Goal: Task Accomplishment & Management: Manage account settings

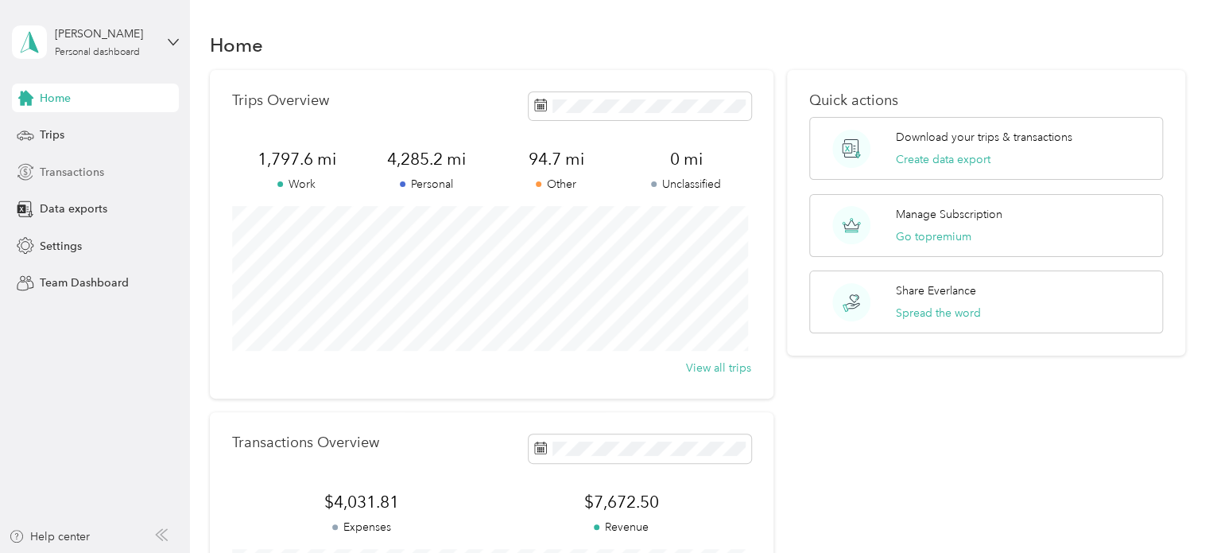
click at [63, 168] on span "Transactions" at bounding box center [72, 172] width 64 height 17
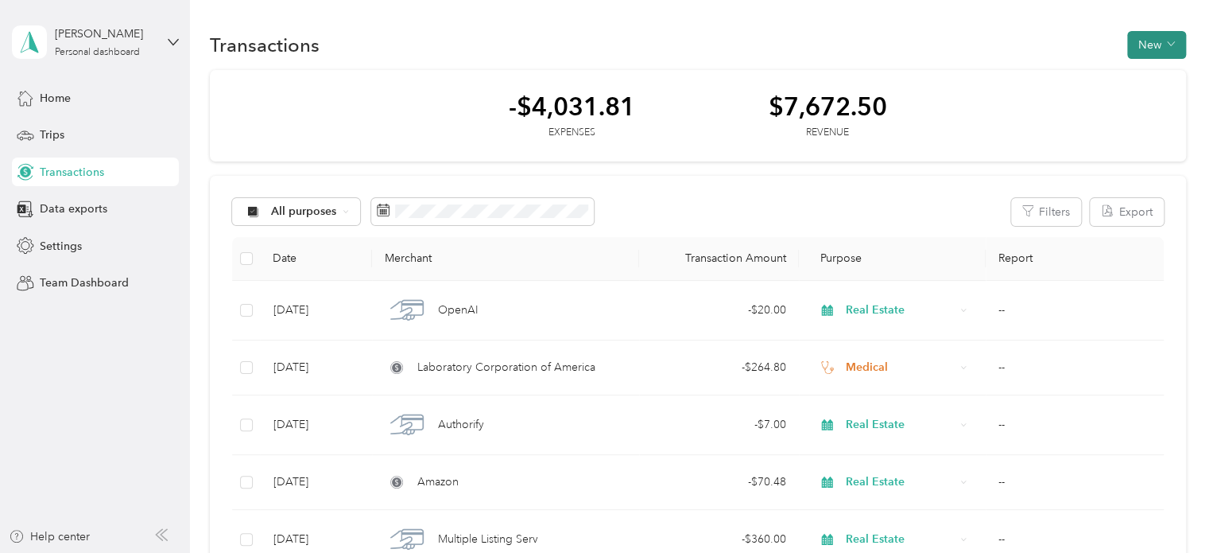
click at [1178, 44] on button "New" at bounding box center [1156, 45] width 59 height 28
click at [1164, 78] on span "Expense" at bounding box center [1148, 74] width 43 height 17
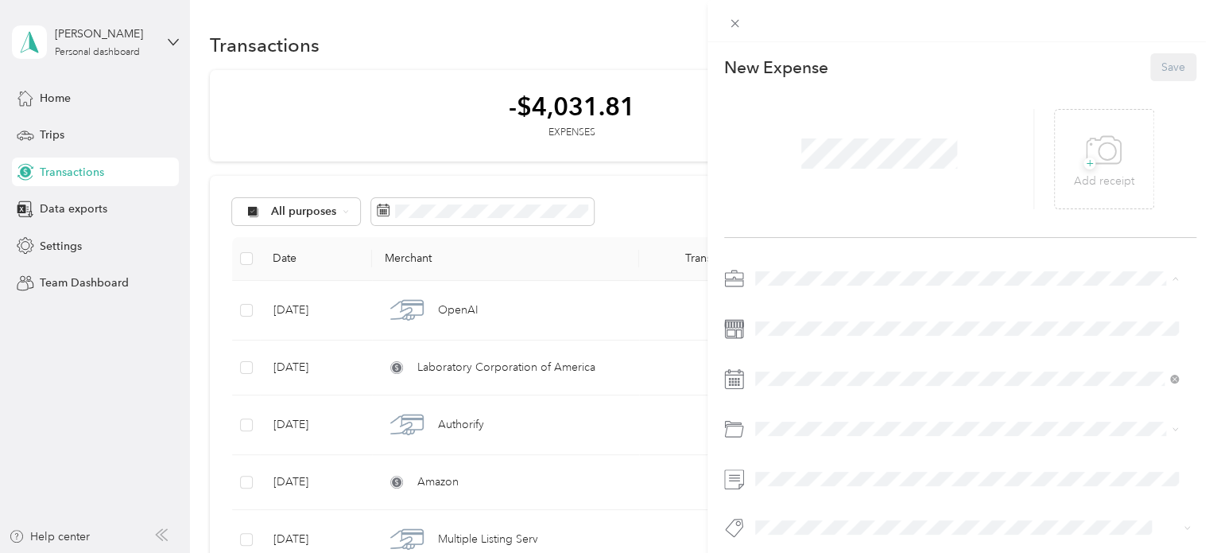
click at [779, 447] on li "Medical" at bounding box center [967, 445] width 434 height 28
click at [1116, 152] on div "+ Add receipt" at bounding box center [1104, 159] width 60 height 61
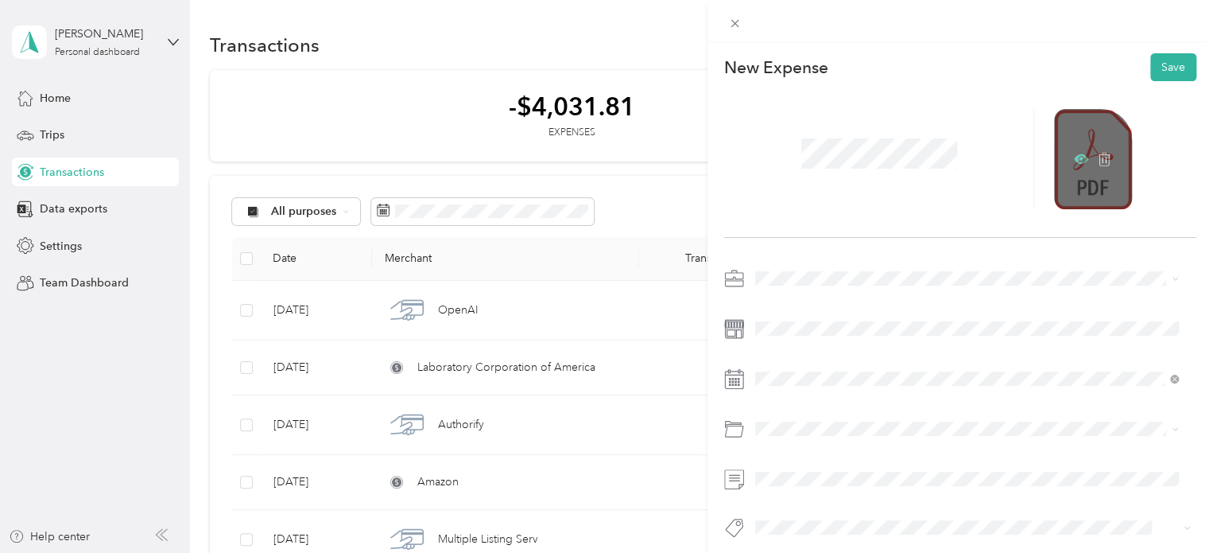
click at [1075, 161] on icon at bounding box center [1081, 159] width 14 height 10
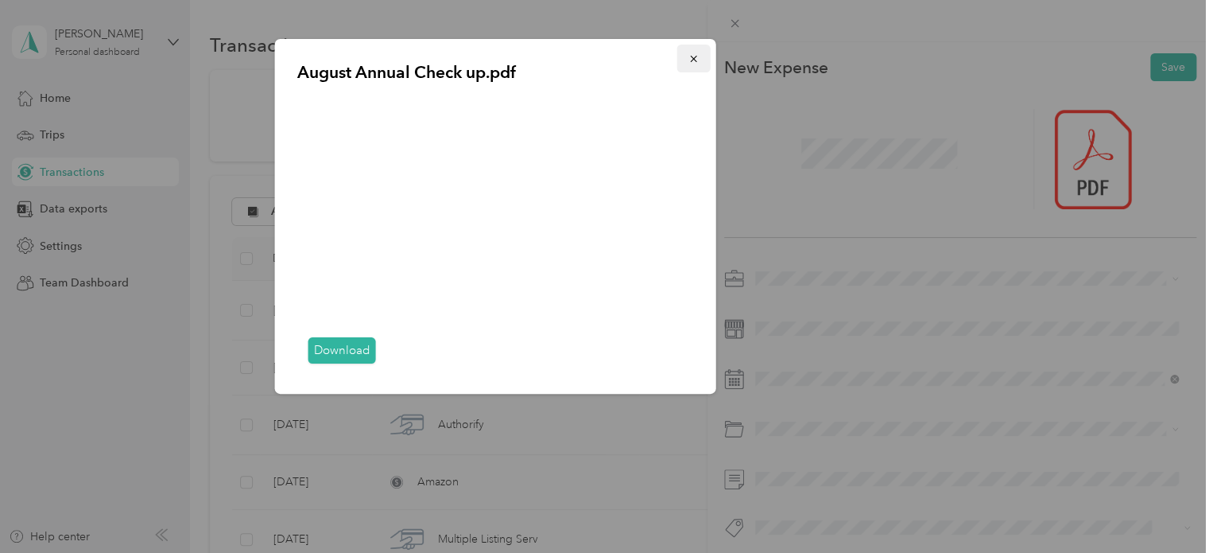
click at [698, 65] on button "button" at bounding box center [693, 59] width 33 height 28
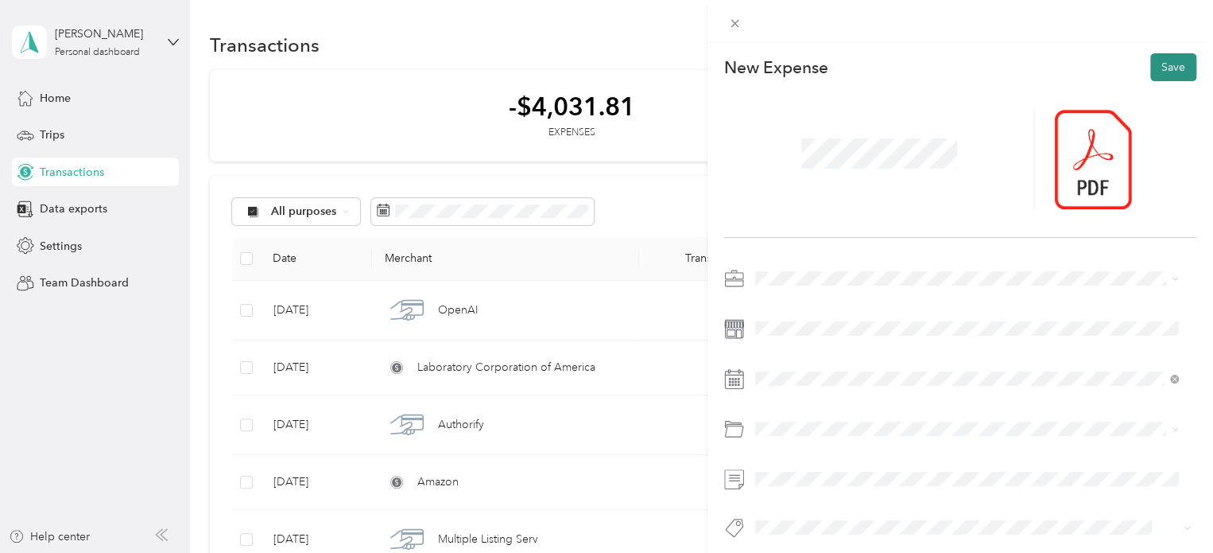
click at [1155, 66] on button "Save" at bounding box center [1174, 67] width 46 height 28
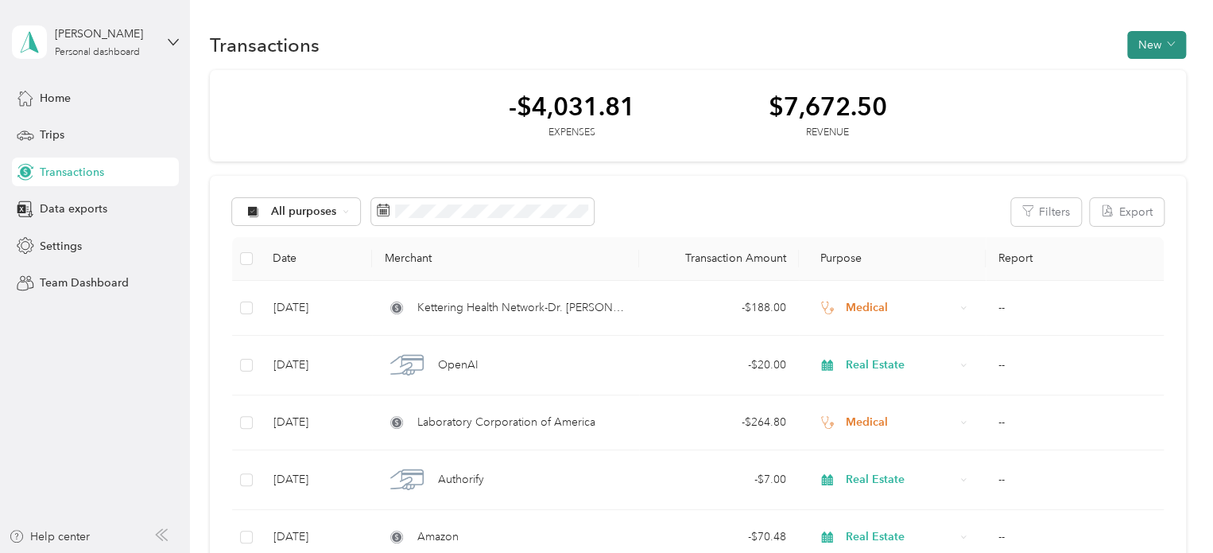
click at [1171, 52] on button "New" at bounding box center [1156, 45] width 59 height 28
click at [1167, 80] on span "Expense" at bounding box center [1148, 74] width 43 height 17
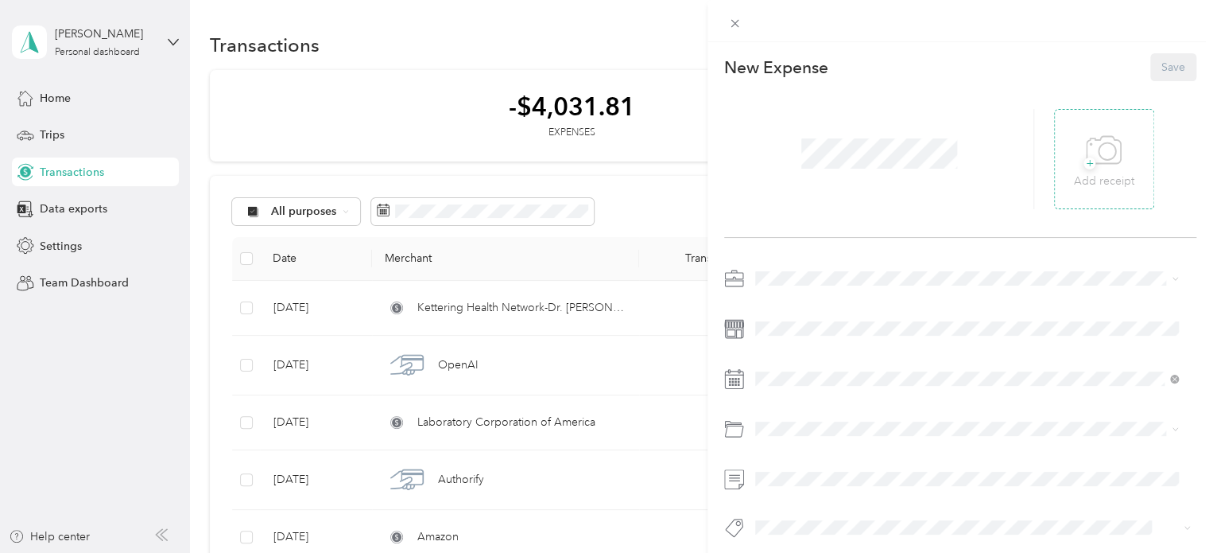
click at [1113, 142] on div "+ Add receipt" at bounding box center [1104, 159] width 60 height 61
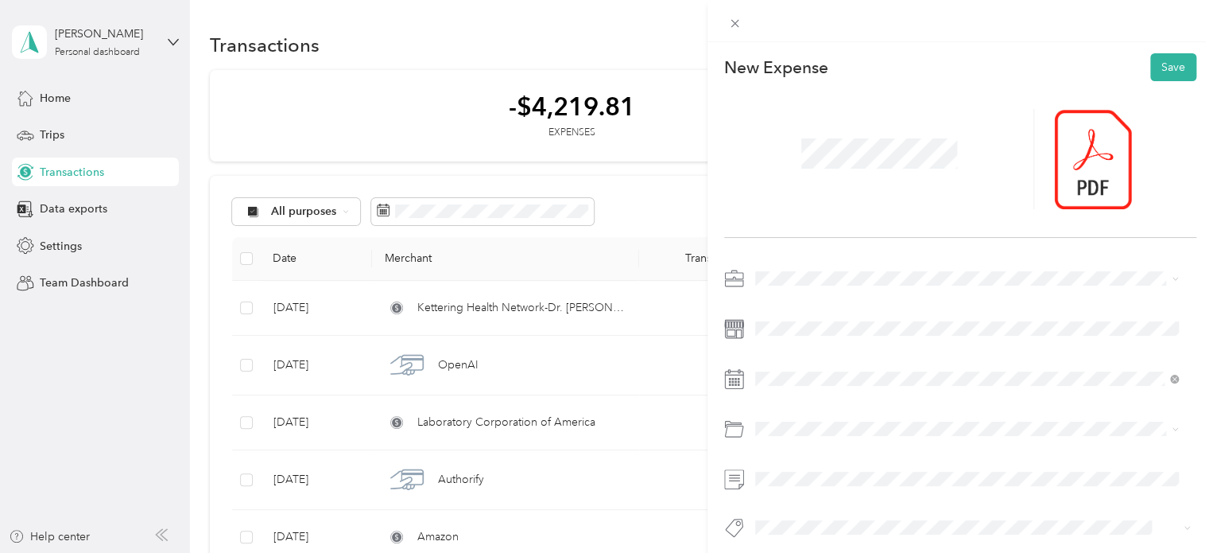
click at [780, 437] on span "Medical" at bounding box center [780, 440] width 39 height 14
click at [1084, 130] on div at bounding box center [1093, 159] width 78 height 100
click at [1075, 167] on div at bounding box center [1093, 159] width 78 height 100
click at [1075, 158] on icon at bounding box center [1081, 159] width 14 height 14
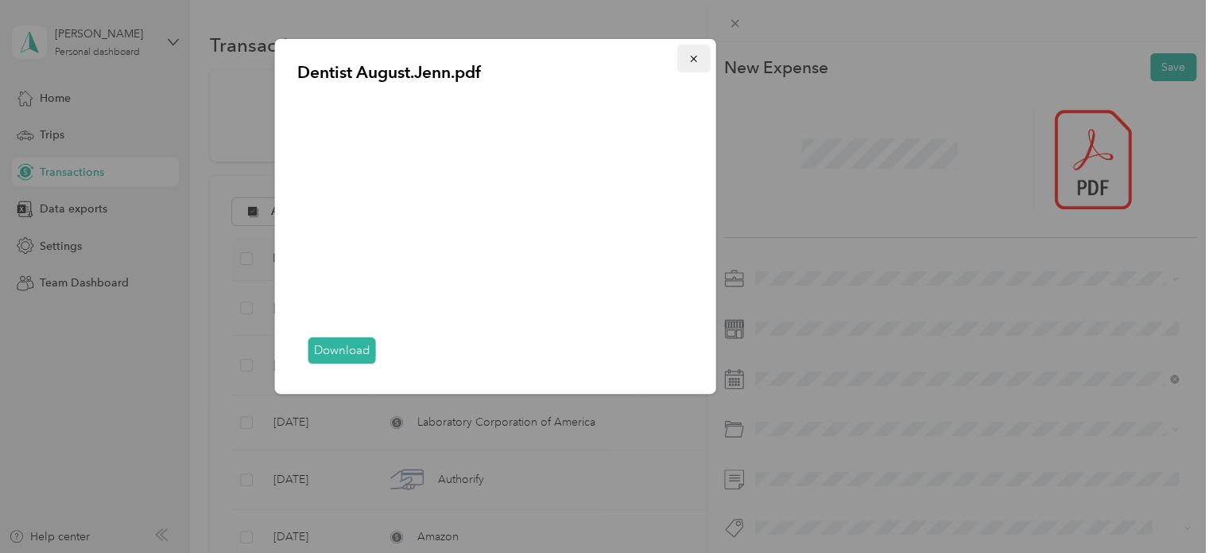
click at [697, 52] on button "button" at bounding box center [693, 59] width 33 height 28
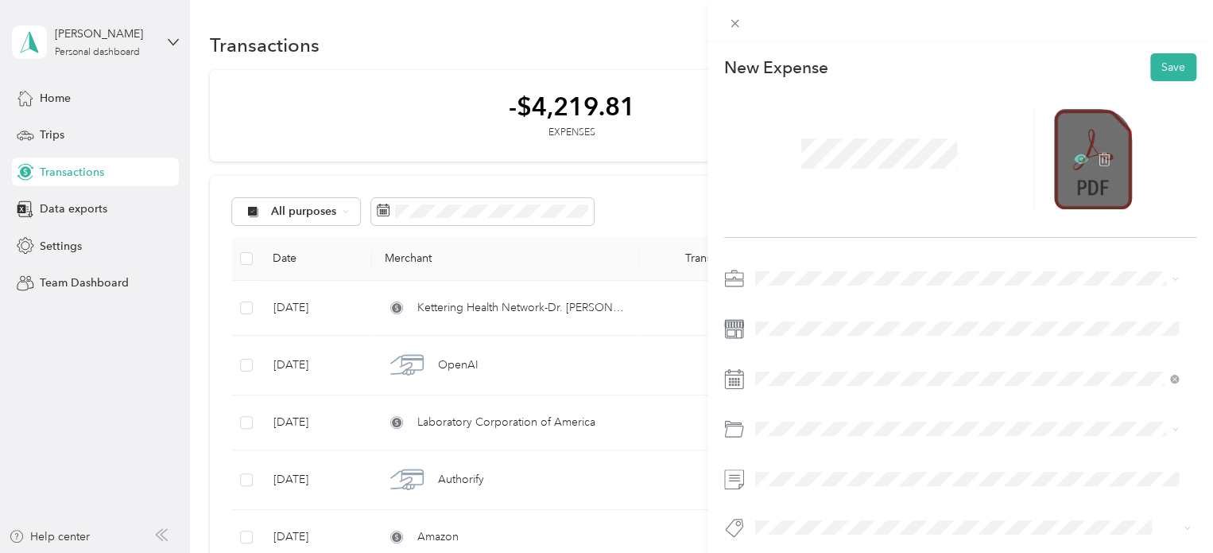
click at [1074, 155] on icon at bounding box center [1081, 159] width 14 height 10
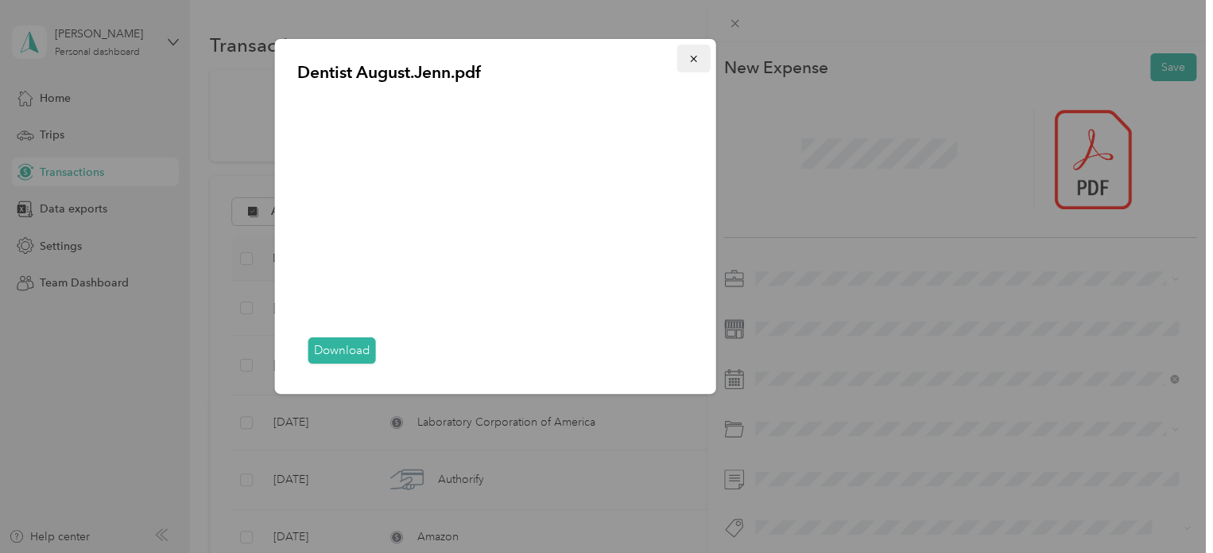
click at [689, 57] on icon "button" at bounding box center [694, 58] width 11 height 11
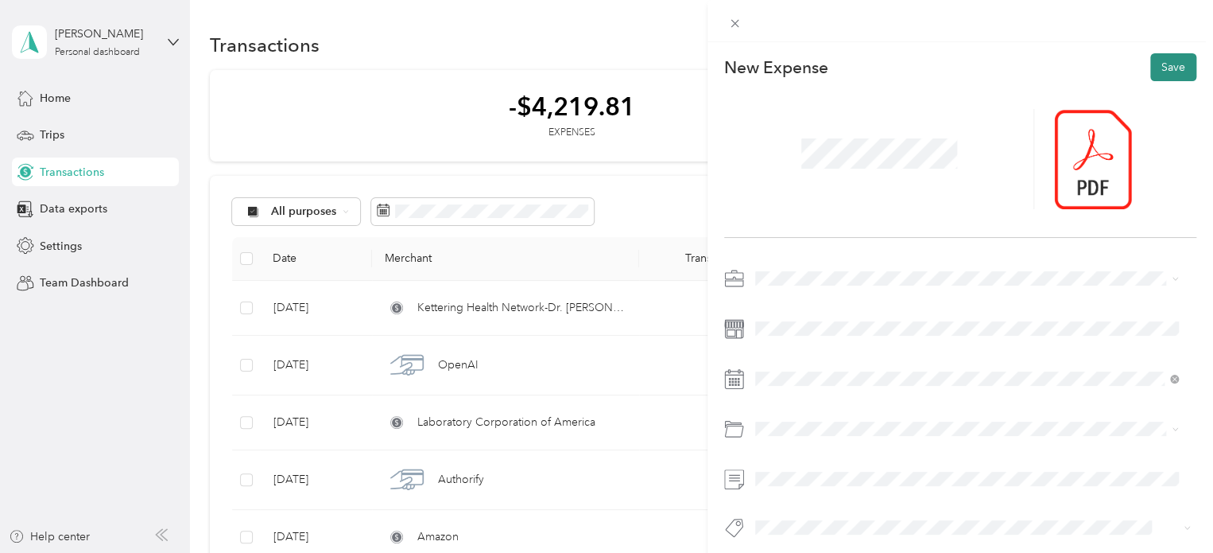
click at [1163, 66] on button "Save" at bounding box center [1174, 67] width 46 height 28
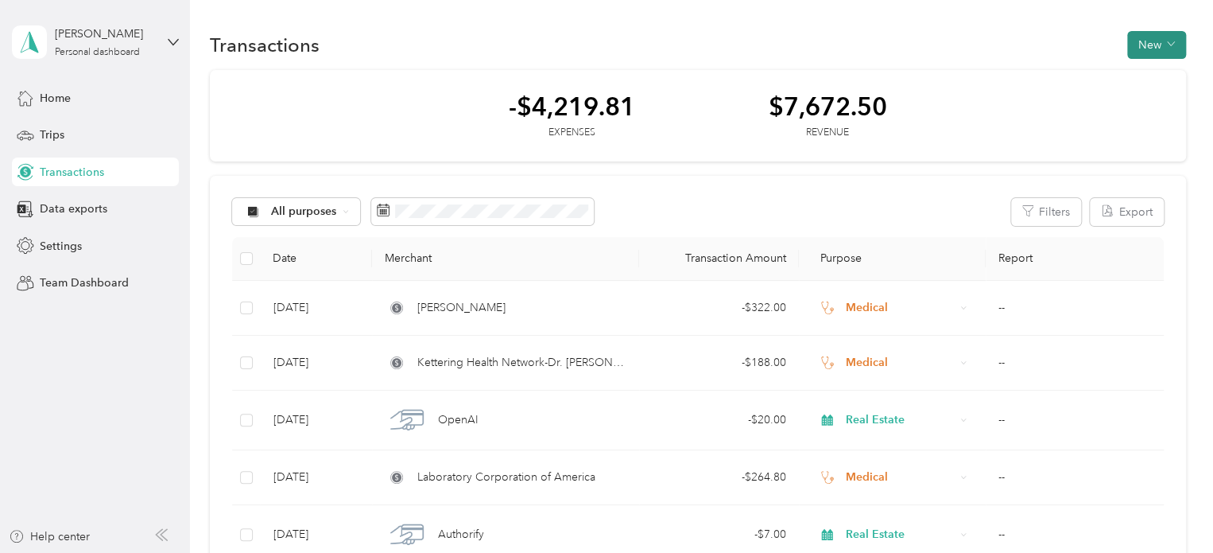
click at [1173, 49] on button "New" at bounding box center [1156, 45] width 59 height 28
click at [1160, 69] on span "Expense" at bounding box center [1148, 74] width 43 height 17
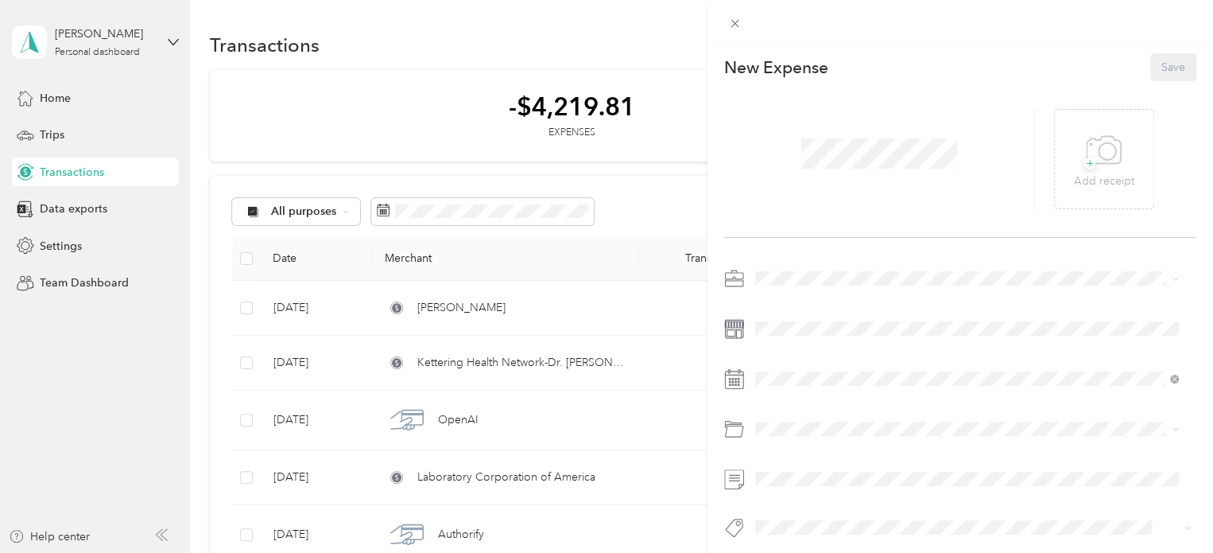
click at [785, 451] on ol "Work Personal Real Estate Other Charity Medical Moving Commute" at bounding box center [967, 398] width 434 height 223
click at [1110, 155] on icon at bounding box center [1104, 151] width 36 height 44
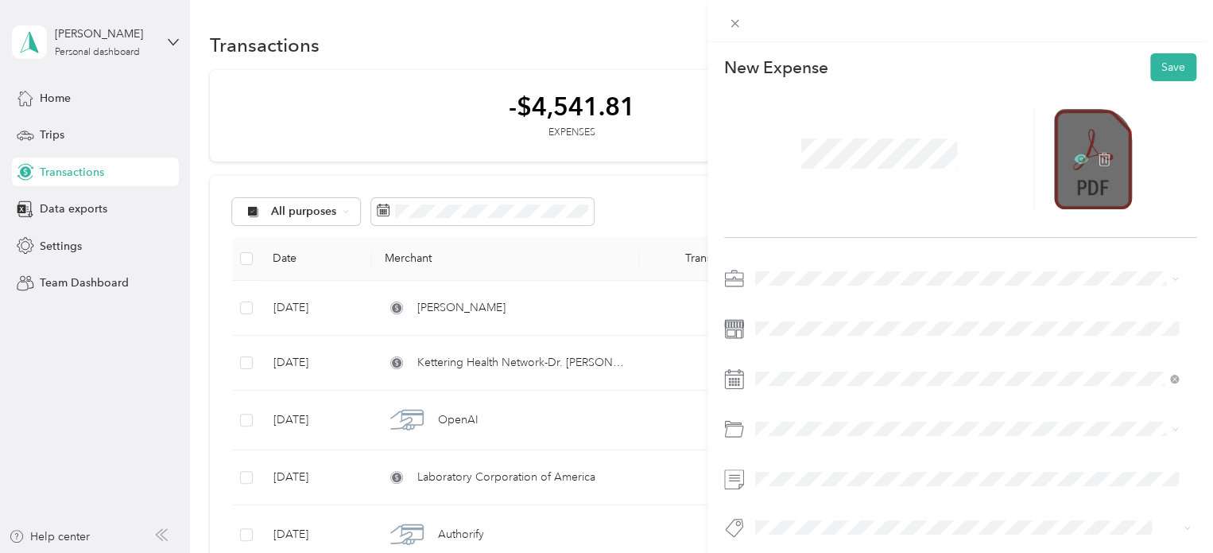
click at [1074, 161] on icon at bounding box center [1081, 159] width 14 height 14
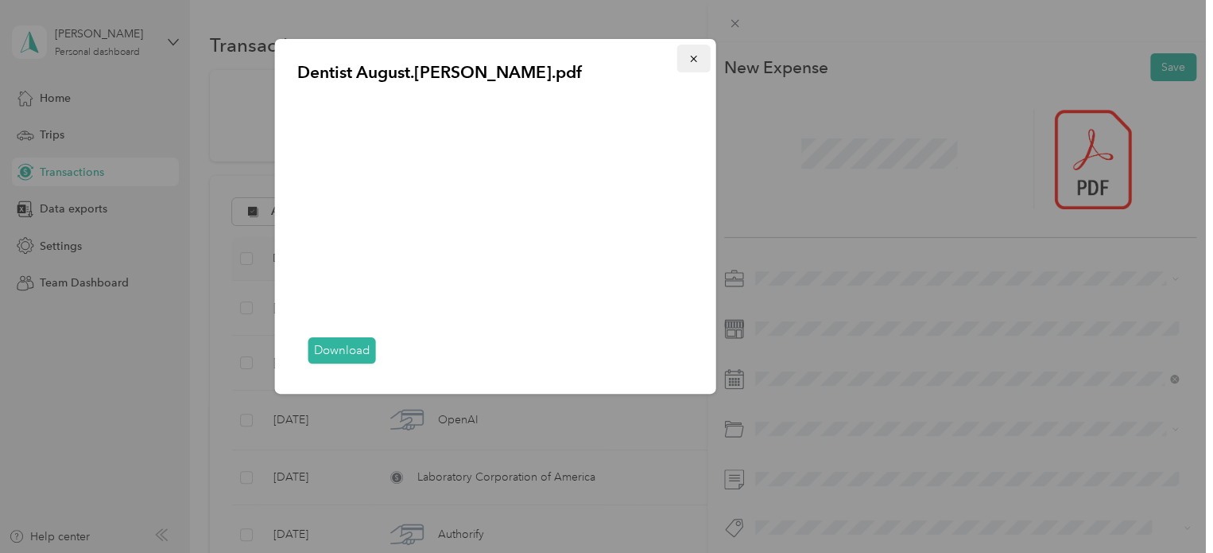
click at [689, 64] on icon "button" at bounding box center [694, 58] width 11 height 11
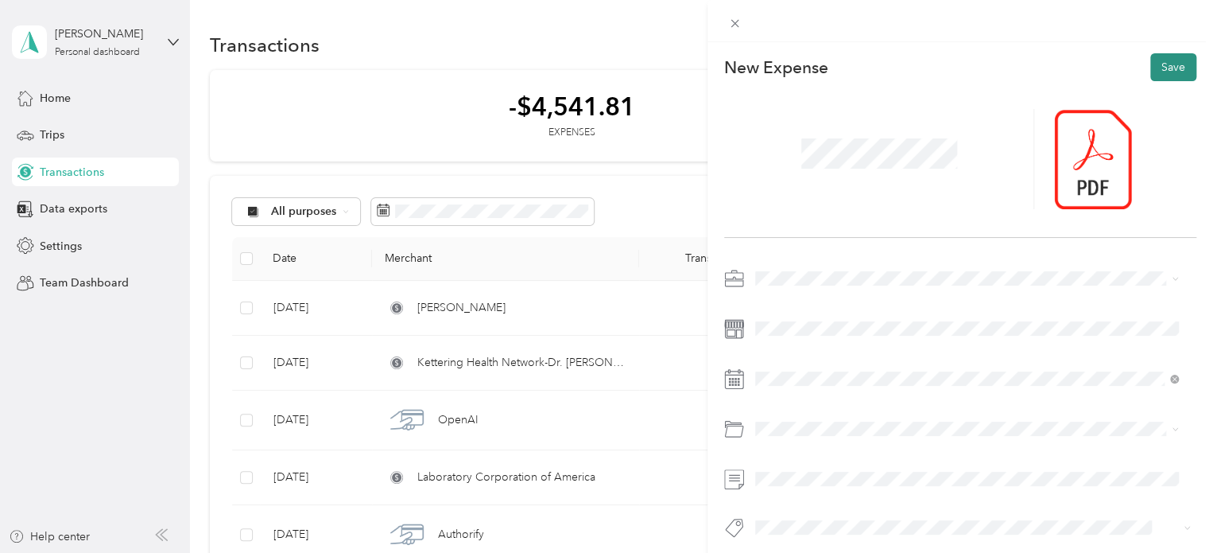
click at [1158, 63] on button "Save" at bounding box center [1174, 67] width 46 height 28
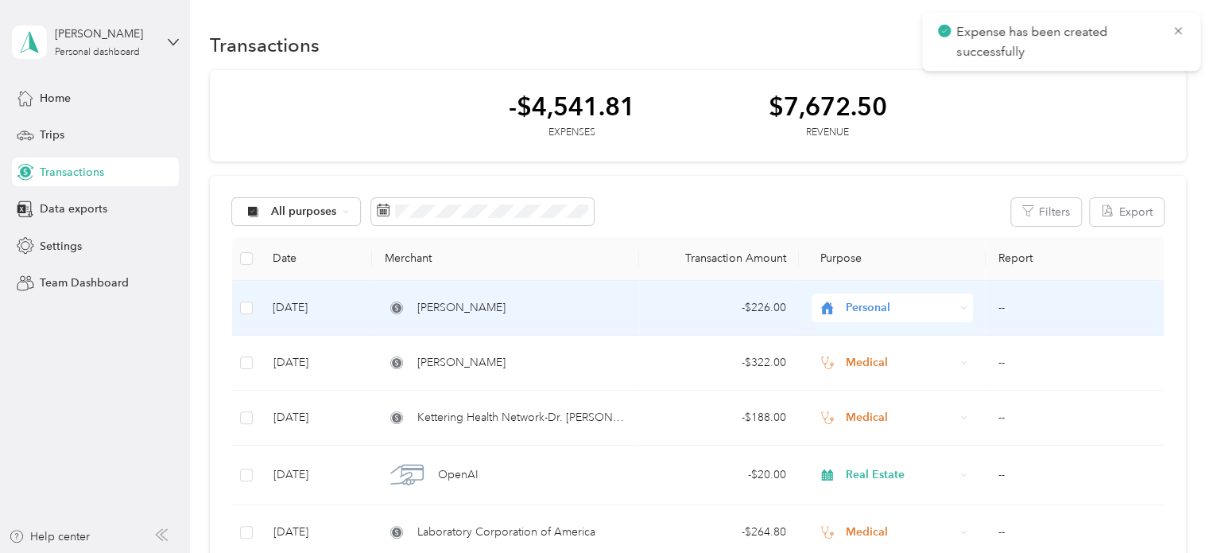
click at [956, 300] on div "Personal" at bounding box center [892, 307] width 161 height 29
click at [868, 486] on ol "Work Personal Real Estate Other Charity Medical Moving Commute" at bounding box center [889, 435] width 161 height 223
click at [960, 299] on div "Personal" at bounding box center [892, 307] width 161 height 29
click at [861, 467] on li "Medical" at bounding box center [889, 468] width 161 height 28
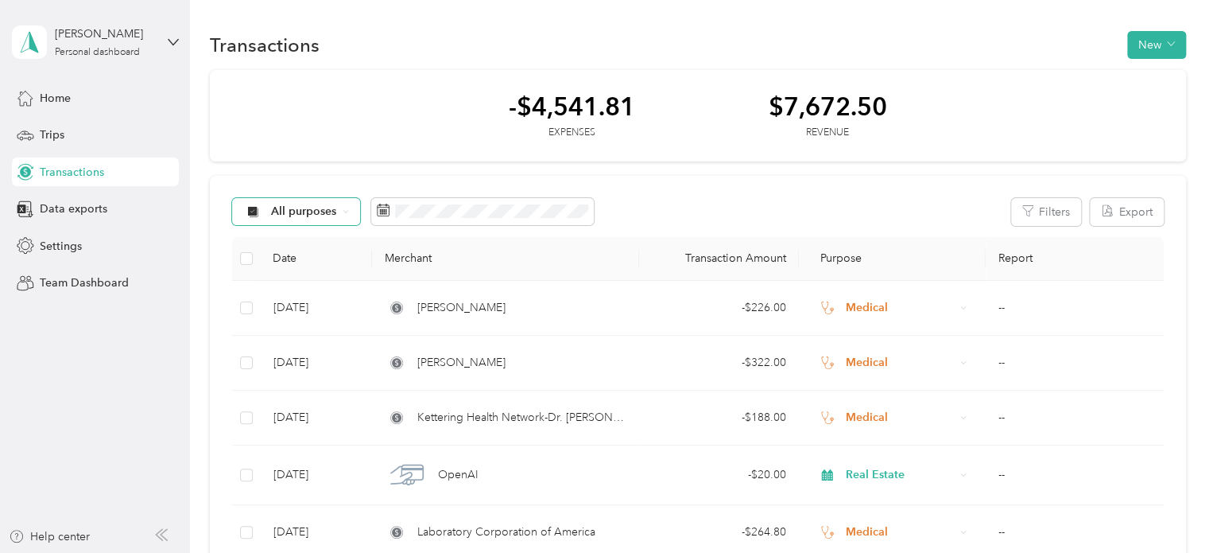
click at [358, 214] on div "All purposes" at bounding box center [296, 211] width 129 height 27
click at [302, 429] on span "Medical" at bounding box center [309, 435] width 77 height 17
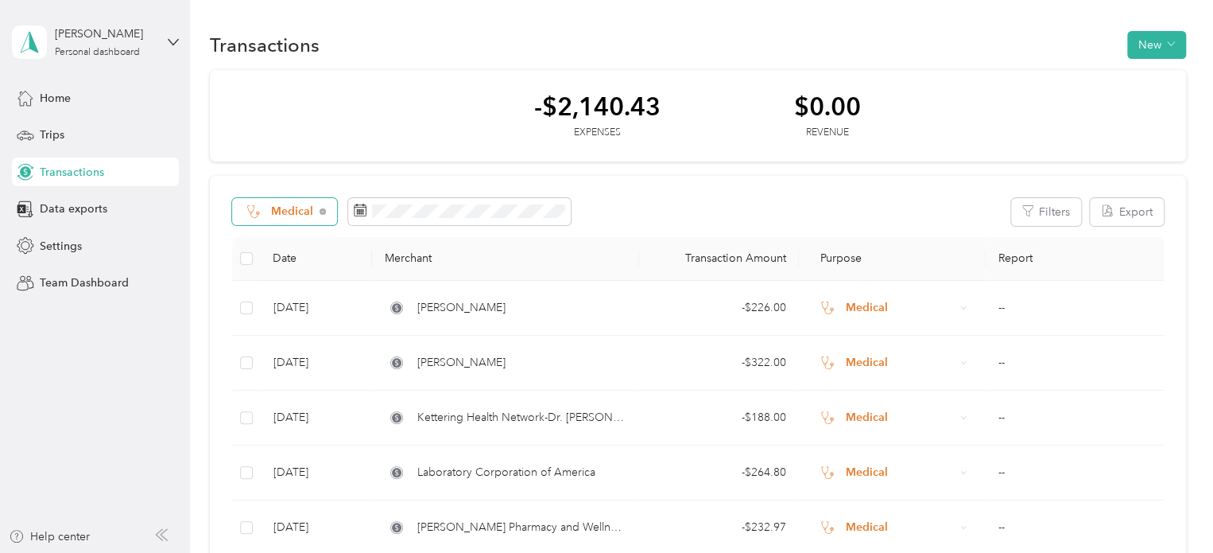
click at [300, 210] on span "Medical" at bounding box center [292, 211] width 43 height 11
click at [296, 351] on span "Real Estate" at bounding box center [303, 346] width 65 height 17
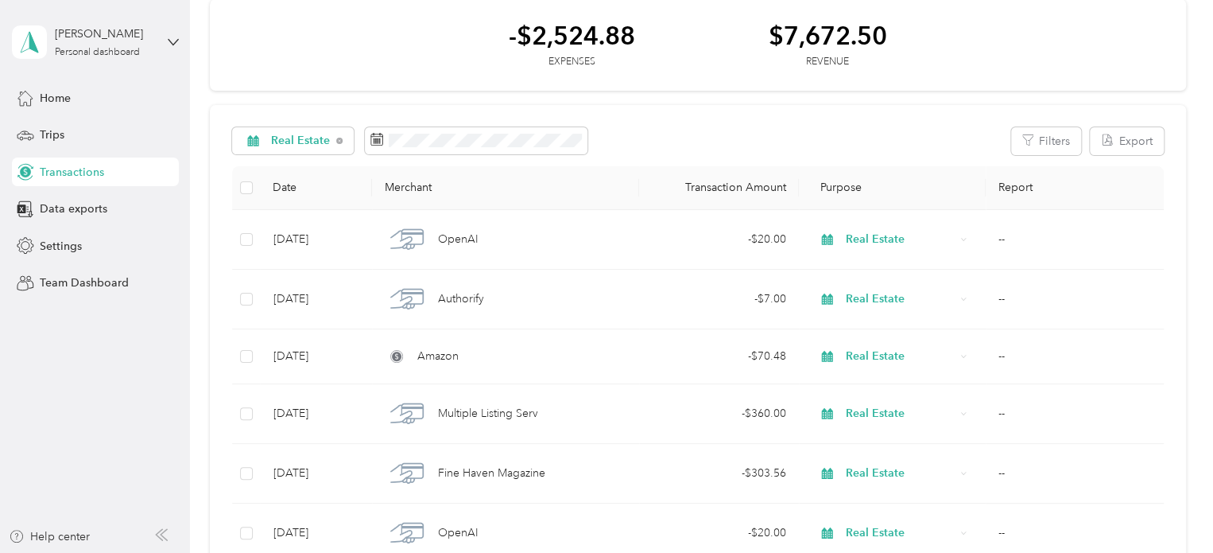
scroll to position [43, 0]
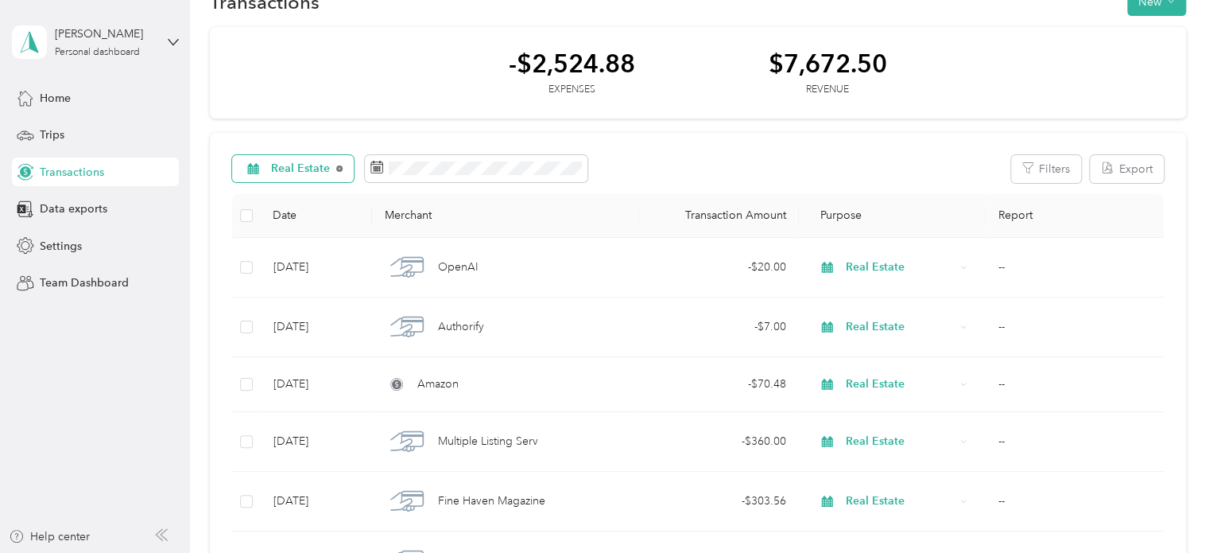
click at [336, 166] on icon at bounding box center [339, 168] width 6 height 6
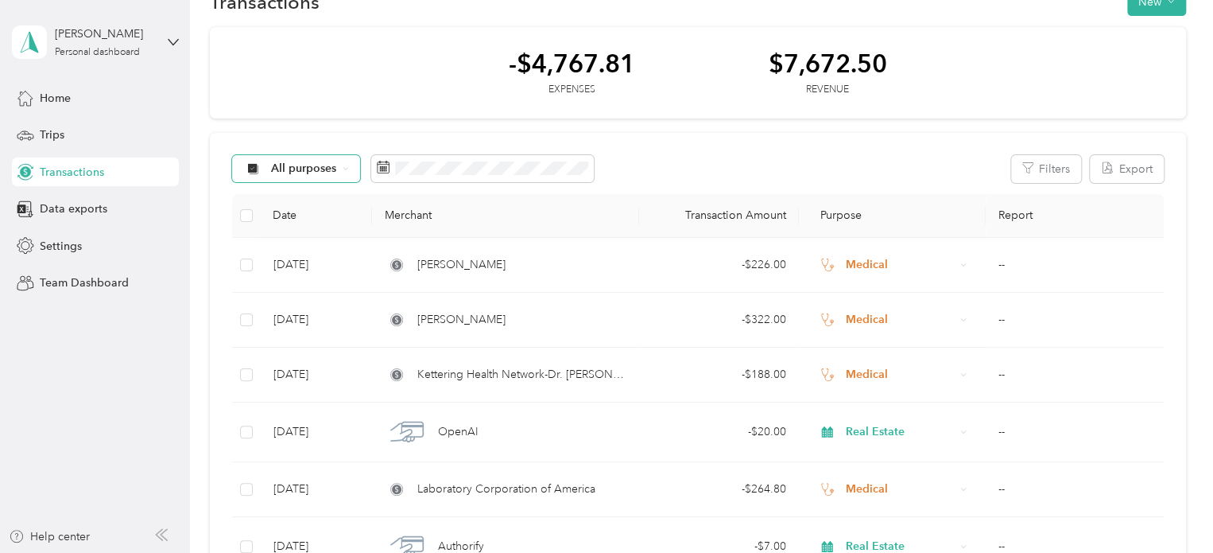
click at [328, 163] on span "All purposes" at bounding box center [304, 168] width 66 height 11
click at [312, 311] on li "Real Estate" at bounding box center [295, 308] width 127 height 28
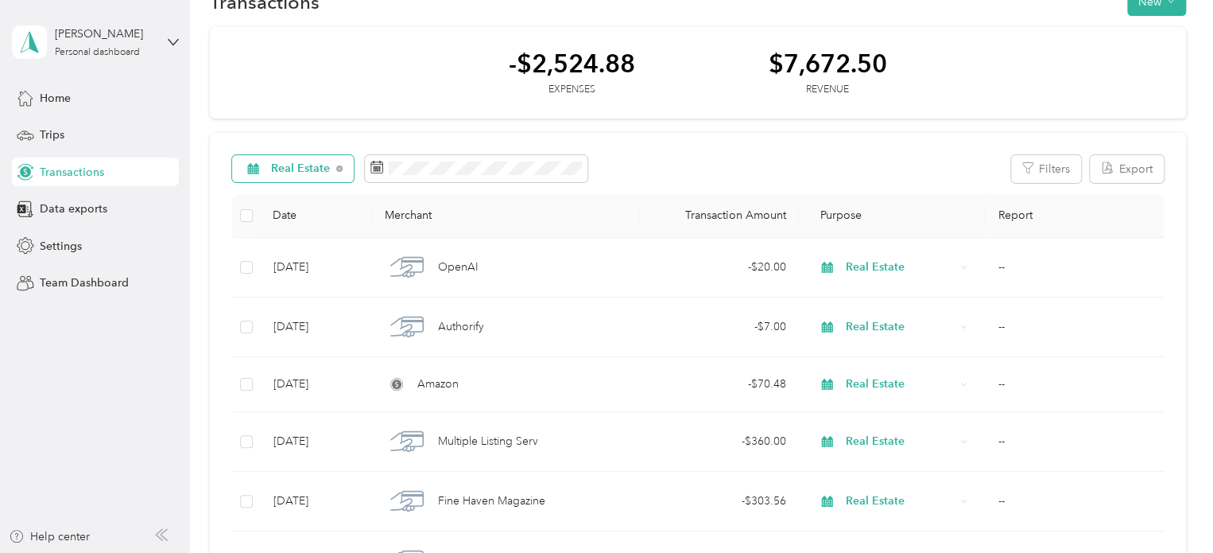
click at [334, 172] on div "Real Estate" at bounding box center [293, 168] width 122 height 27
click at [293, 385] on span "Medical" at bounding box center [310, 392] width 79 height 17
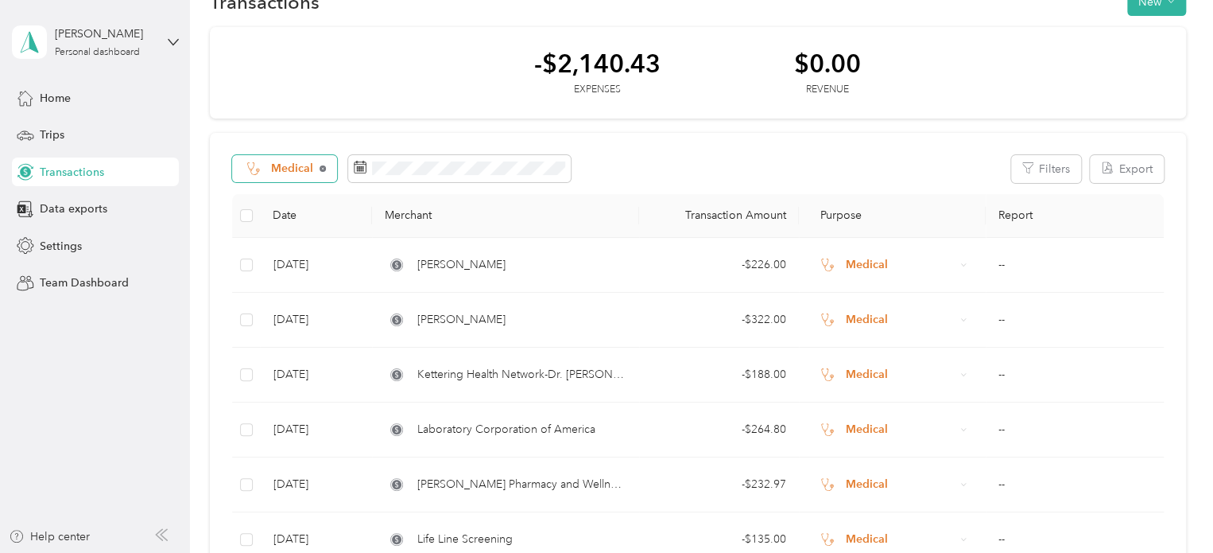
click at [323, 169] on icon at bounding box center [322, 168] width 3 height 3
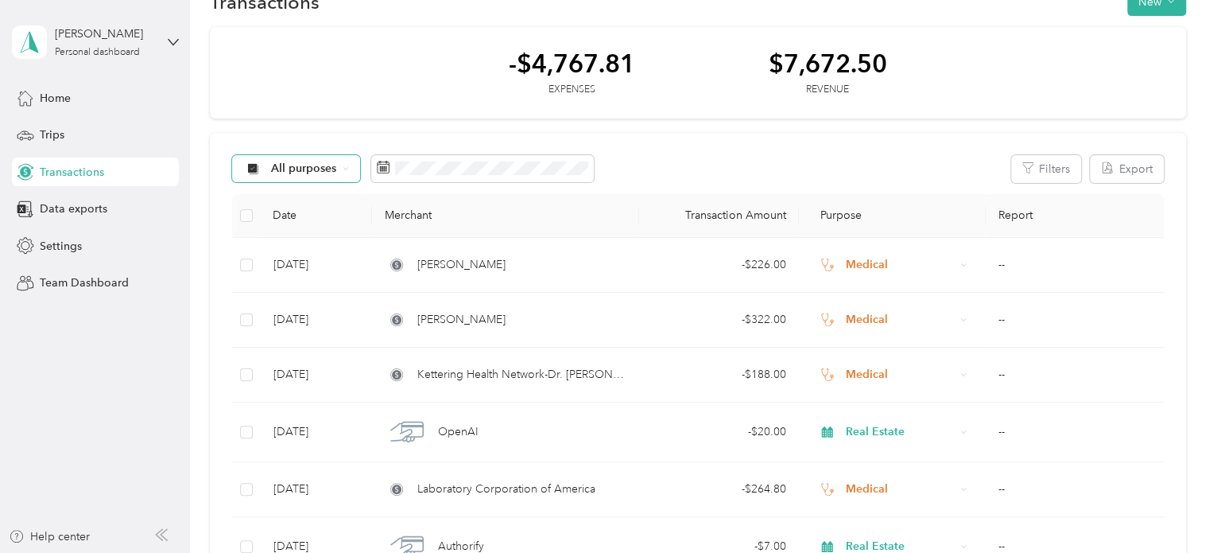
click at [348, 163] on div "All purposes" at bounding box center [296, 168] width 129 height 27
click at [296, 310] on li "Real Estate" at bounding box center [295, 309] width 127 height 28
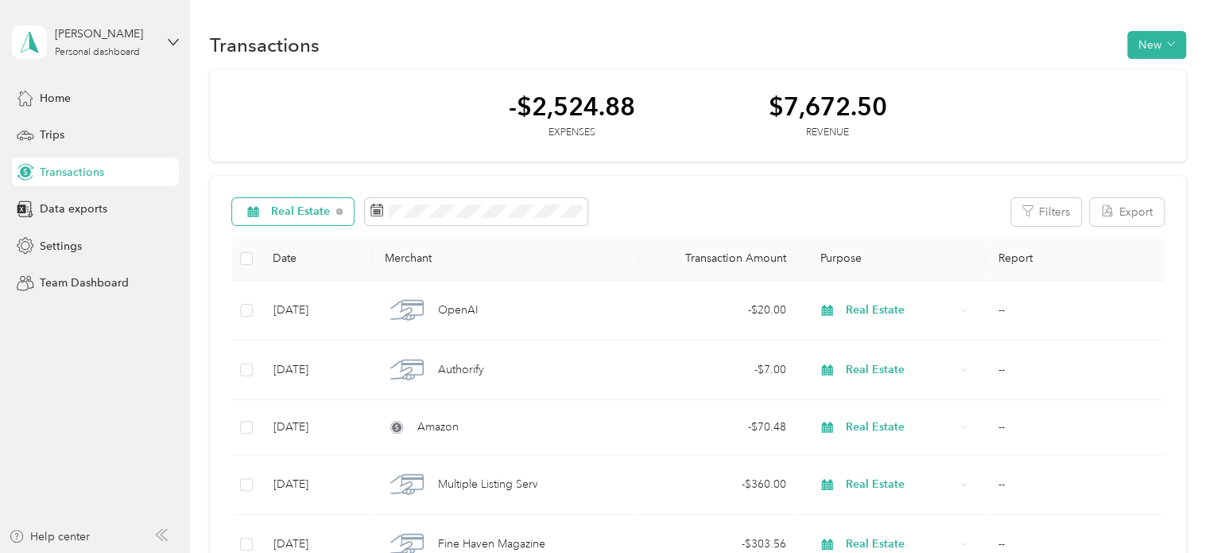
click at [312, 217] on span "Real Estate" at bounding box center [301, 211] width 60 height 11
click at [293, 247] on ol "All purposes Unclassified Work Personal Real Estate Other Charity Medical Movin…" at bounding box center [296, 338] width 129 height 223
click at [305, 214] on span "Real Estate" at bounding box center [301, 211] width 60 height 11
click at [303, 236] on span "All purposes" at bounding box center [310, 233] width 79 height 17
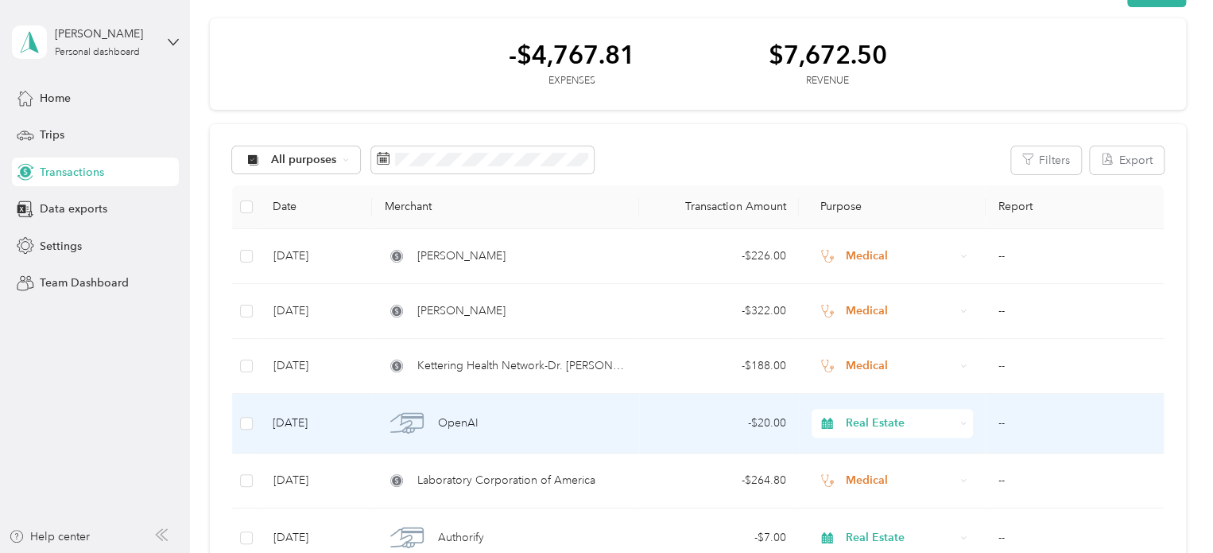
scroll to position [14, 0]
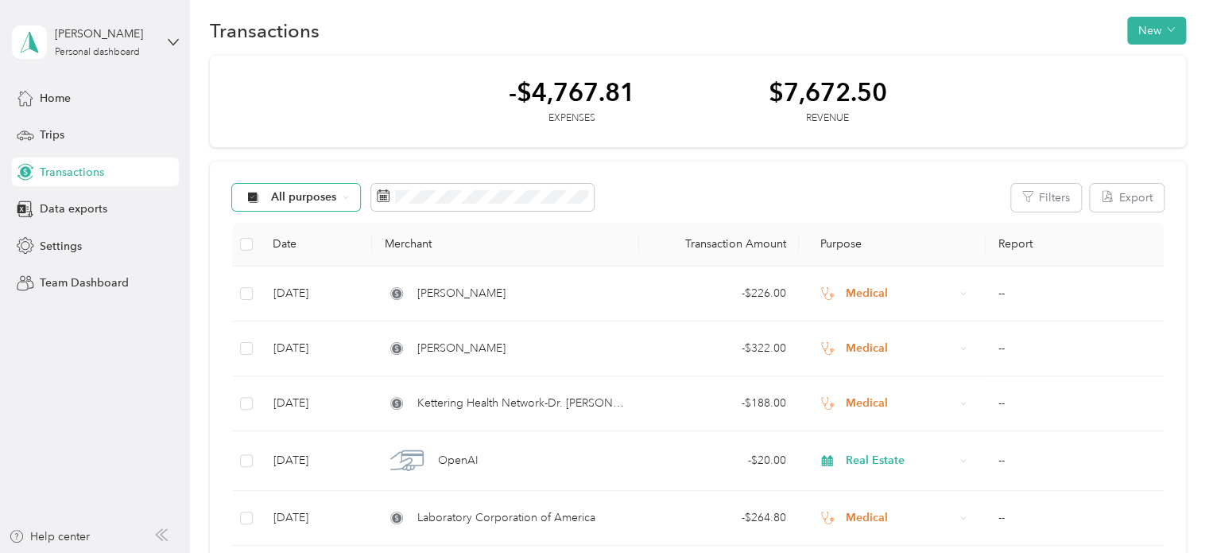
click at [309, 193] on span "All purposes" at bounding box center [304, 197] width 66 height 11
click at [273, 386] on span "Charity" at bounding box center [309, 393] width 77 height 17
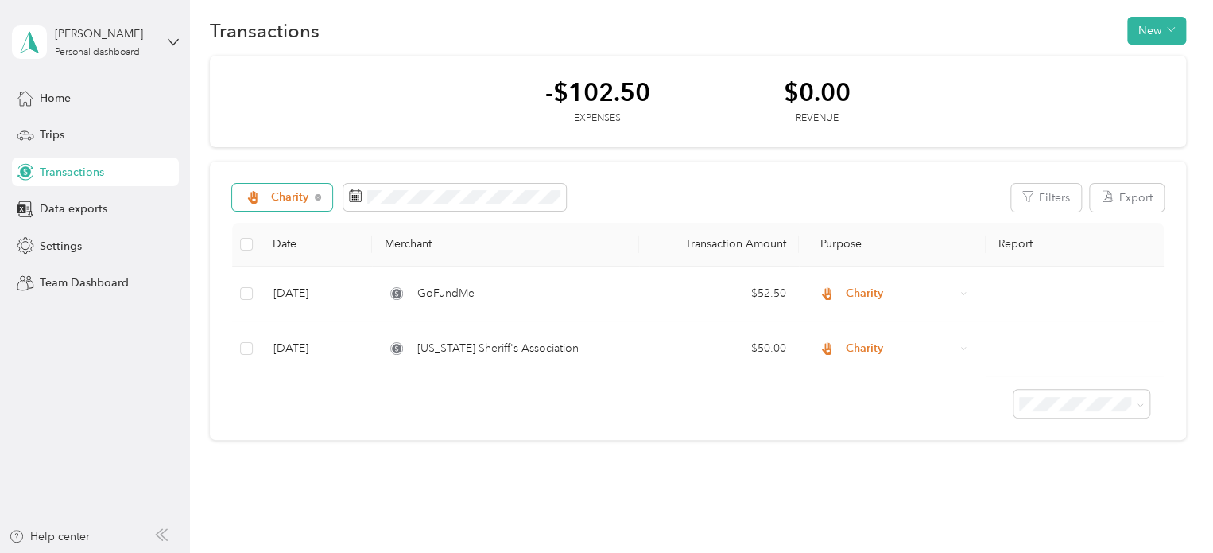
click at [251, 198] on icon at bounding box center [252, 197] width 10 height 13
click at [292, 228] on li "All purposes" at bounding box center [290, 220] width 116 height 28
